Goal: Information Seeking & Learning: Check status

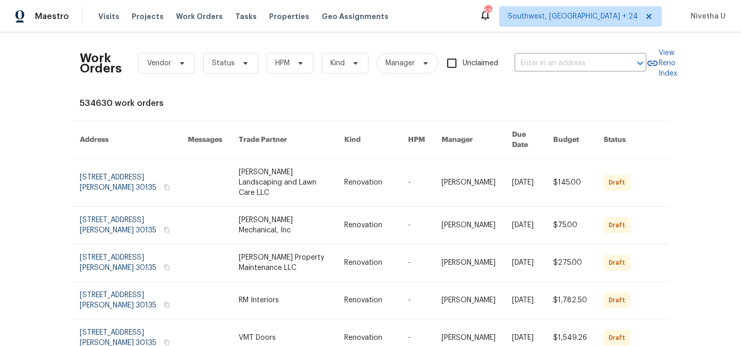
click at [527, 71] on body "Maestro Visits Projects Work Orders Tasks Properties Geo Assignments 538 Southw…" at bounding box center [370, 173] width 741 height 346
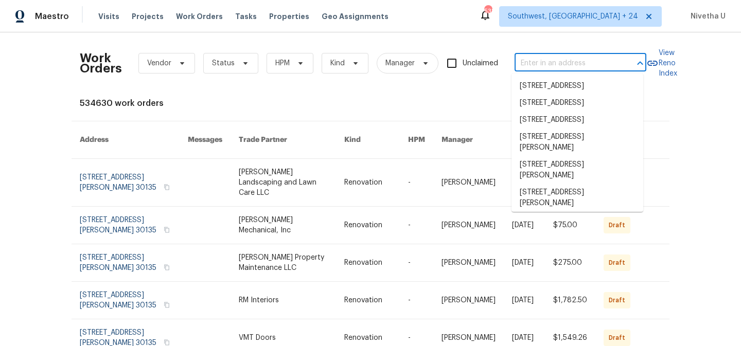
click at [527, 67] on input "text" at bounding box center [565, 64] width 103 height 16
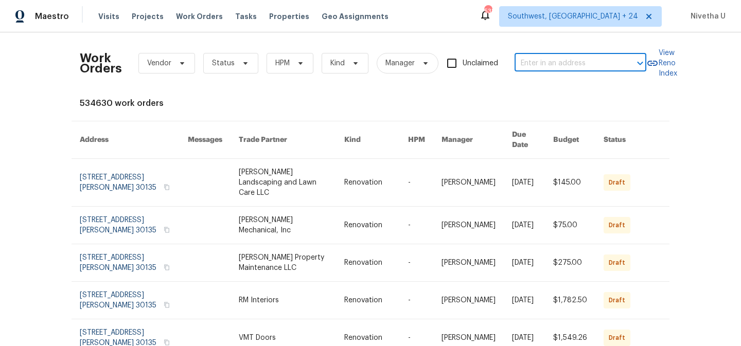
paste input "337 Edgell Rd Framingham, MA 01701"
type input "337 Edgell Rd Framingham, MA 01701"
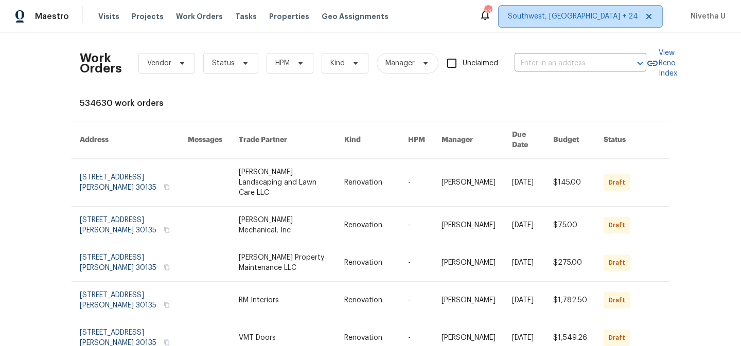
click at [611, 12] on span "Southwest, FL + 24" at bounding box center [573, 16] width 130 height 10
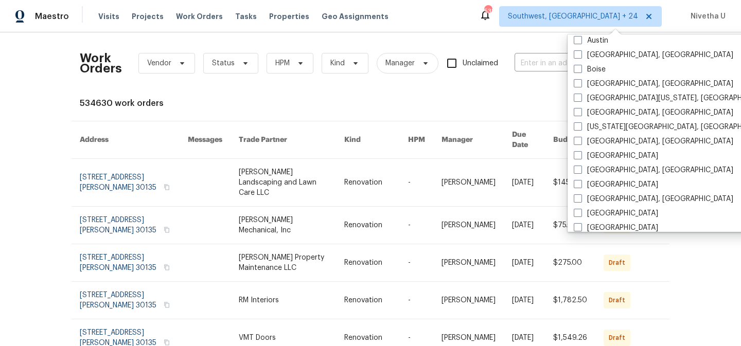
scroll to position [366, 0]
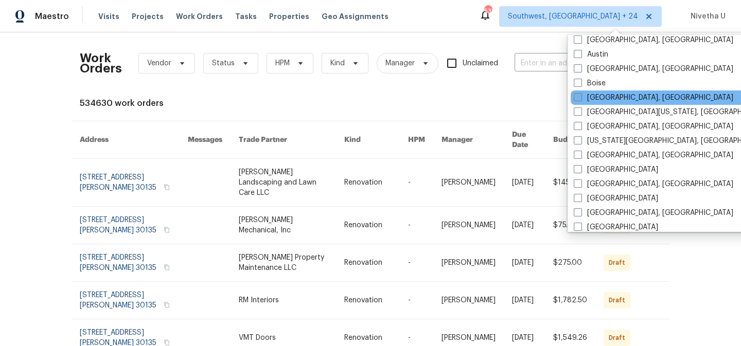
click at [591, 97] on label "Boston, MA" at bounding box center [652, 98] width 159 height 10
click at [580, 97] on input "Boston, MA" at bounding box center [576, 96] width 7 height 7
checkbox input "true"
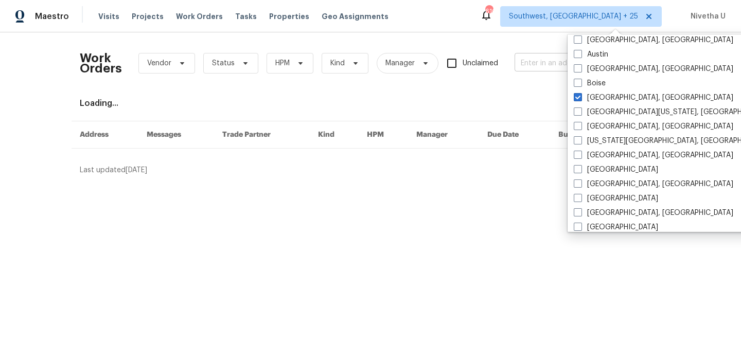
click at [525, 62] on input "text" at bounding box center [565, 64] width 103 height 16
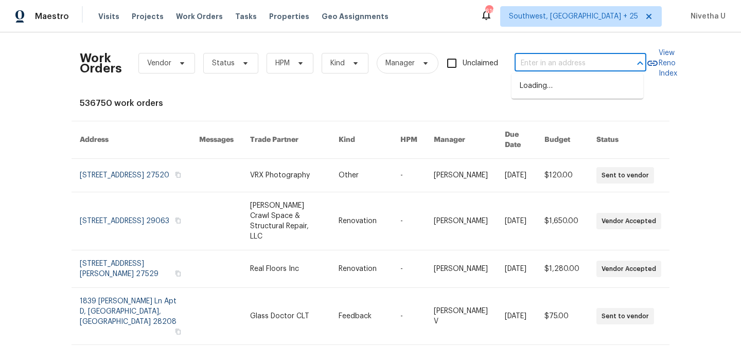
paste input "337 Edgell Rd Framingham, MA 01701"
type input "337 Edgell Rd Framingham, MA 01701"
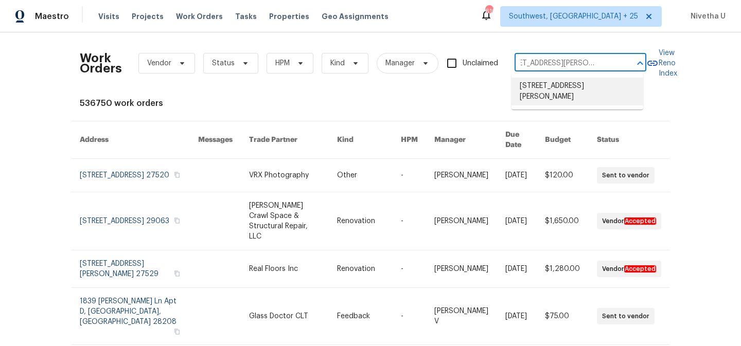
click at [540, 95] on li "337 Edgell Rd, Framingham, MA 01701" at bounding box center [577, 92] width 132 height 28
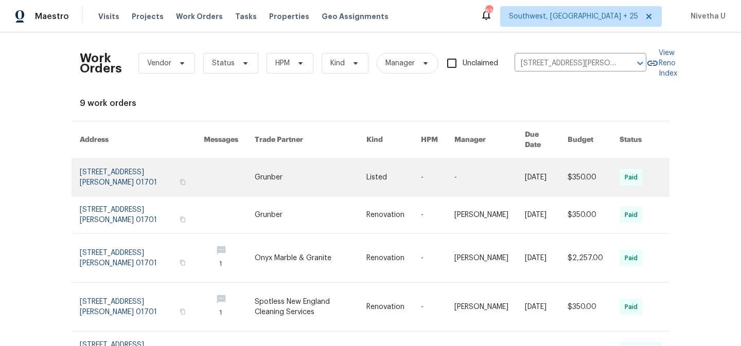
click at [91, 172] on link at bounding box center [142, 177] width 124 height 37
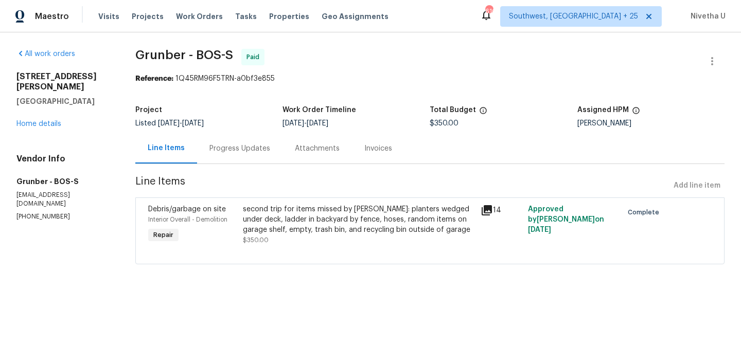
click at [32, 118] on div "337 Edgell Rd Framingham, MA 01701 Home details" at bounding box center [63, 100] width 94 height 58
click at [32, 120] on link "Home details" at bounding box center [38, 123] width 45 height 7
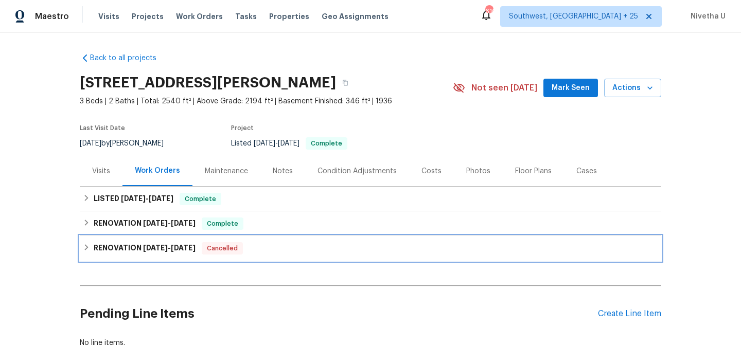
click at [250, 249] on div "RENOVATION 4/28/25 - 5/12/25 Cancelled" at bounding box center [370, 248] width 575 height 12
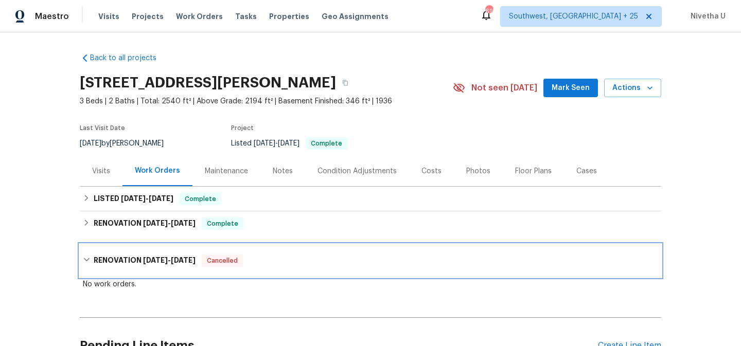
click at [250, 249] on div "RENOVATION 4/28/25 - 5/12/25 Cancelled" at bounding box center [370, 260] width 581 height 33
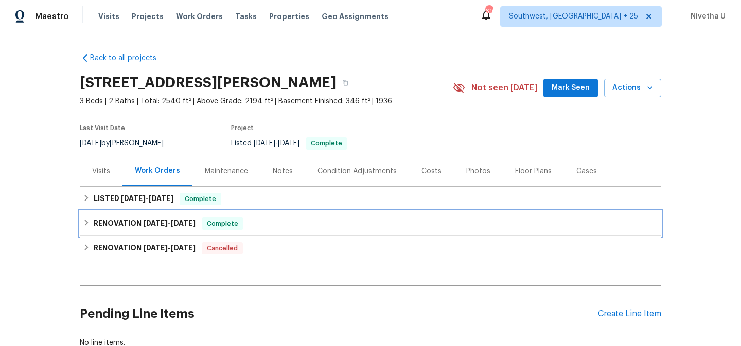
click at [250, 227] on div "RENOVATION 7/18/25 - 7/30/25 Complete" at bounding box center [370, 224] width 575 height 12
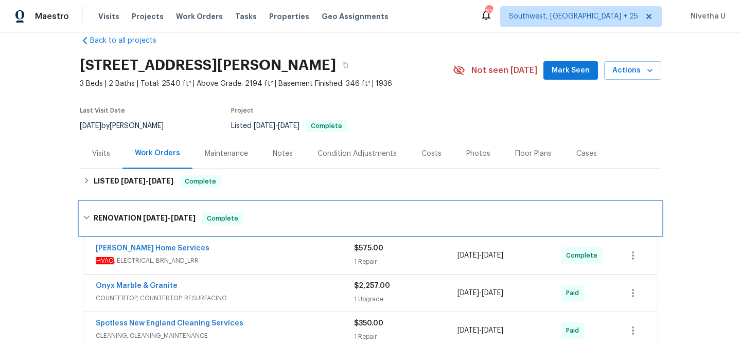
scroll to position [7, 0]
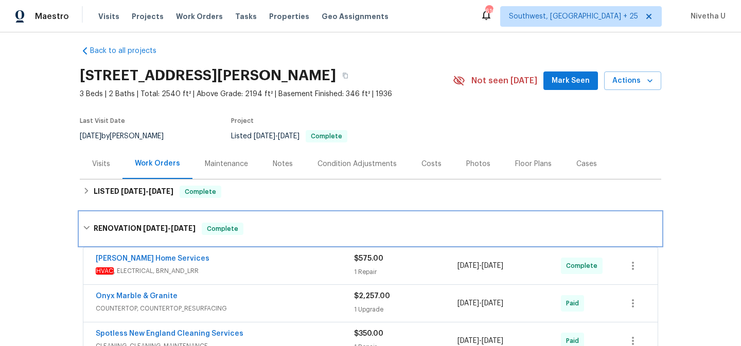
click at [255, 231] on div "RENOVATION 7/18/25 - 7/30/25 Complete" at bounding box center [370, 229] width 575 height 12
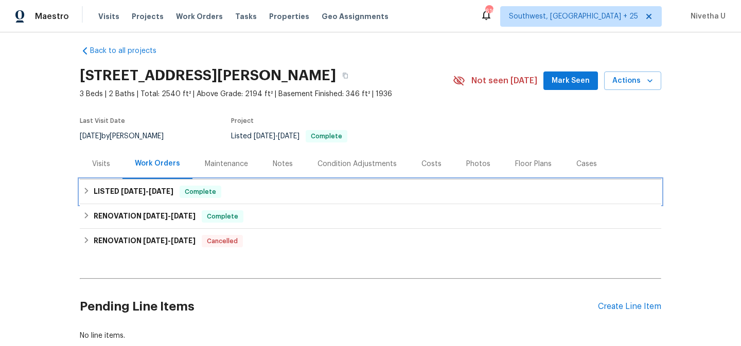
click at [249, 201] on div "LISTED 7/29/25 - 7/31/25 Complete" at bounding box center [370, 191] width 581 height 25
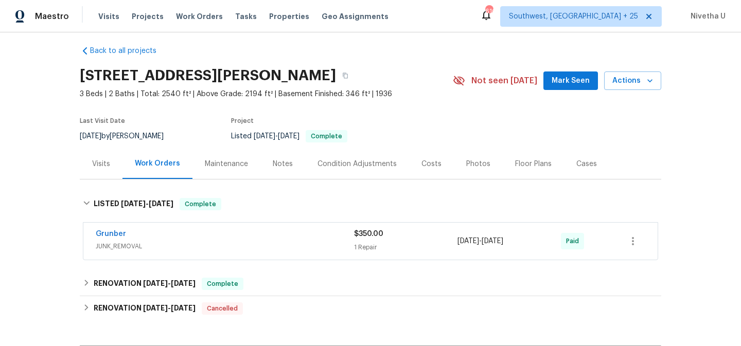
click at [256, 240] on div "Grunber" at bounding box center [225, 235] width 258 height 12
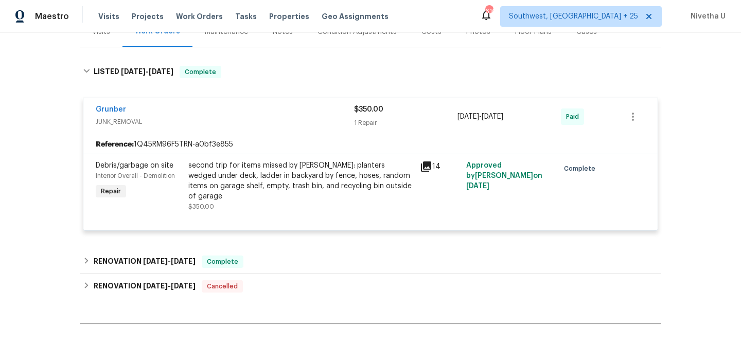
scroll to position [146, 0]
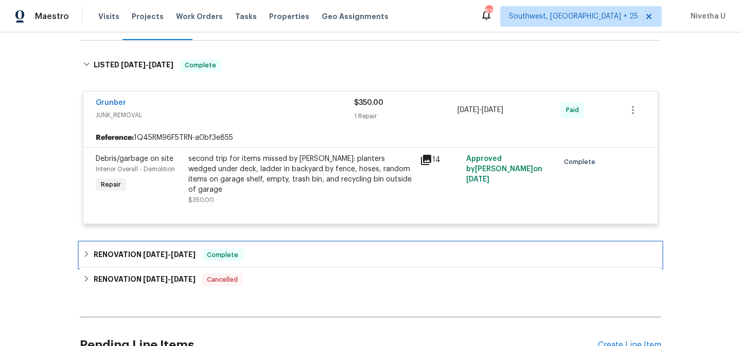
click at [256, 250] on div "RENOVATION 7/18/25 - 7/30/25 Complete" at bounding box center [370, 255] width 575 height 12
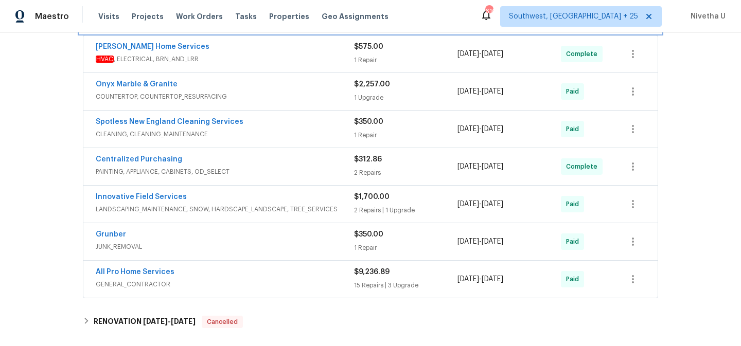
scroll to position [418, 0]
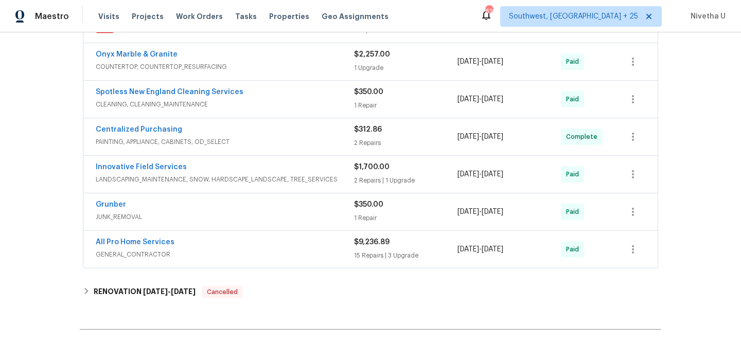
click at [266, 249] on span "GENERAL_CONTRACTOR" at bounding box center [225, 254] width 258 height 10
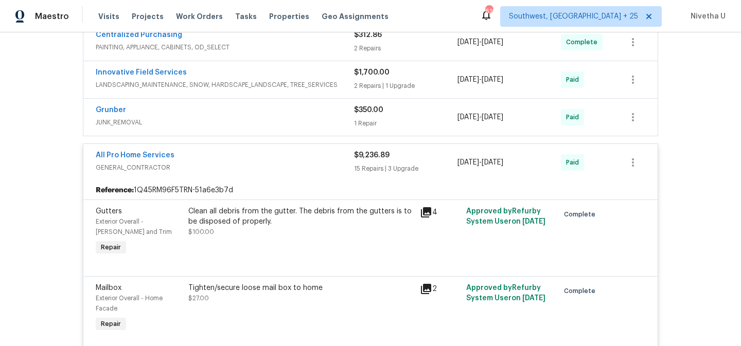
scroll to position [450, 0]
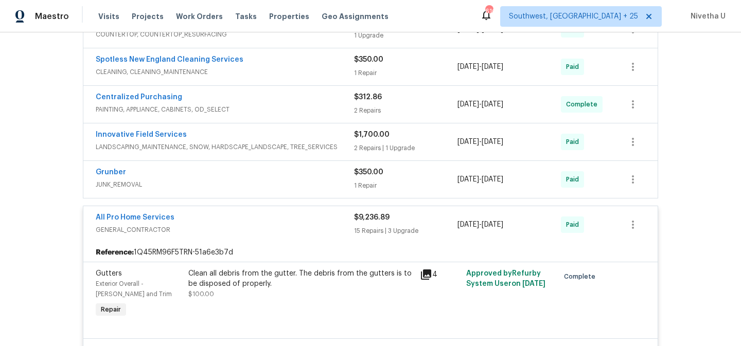
click at [272, 225] on span "GENERAL_CONTRACTOR" at bounding box center [225, 230] width 258 height 10
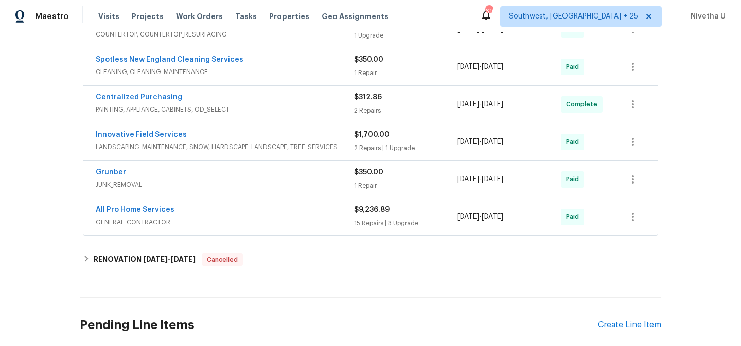
click at [253, 169] on div "Grunber" at bounding box center [225, 173] width 258 height 12
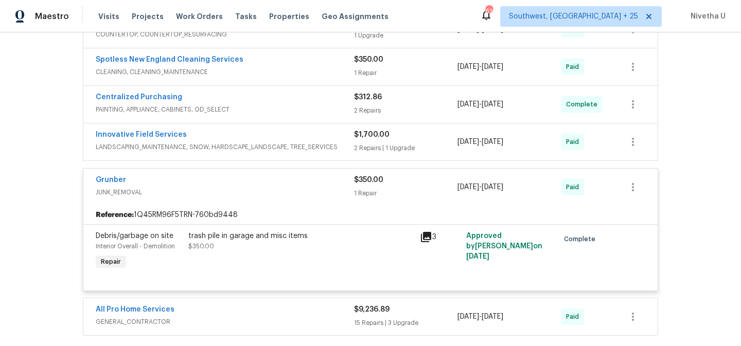
click at [252, 175] on div "Grunber" at bounding box center [225, 181] width 258 height 12
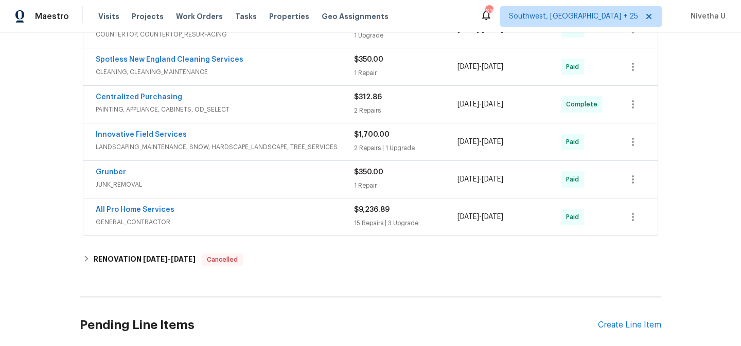
click at [299, 130] on div "Innovative Field Services" at bounding box center [225, 136] width 258 height 12
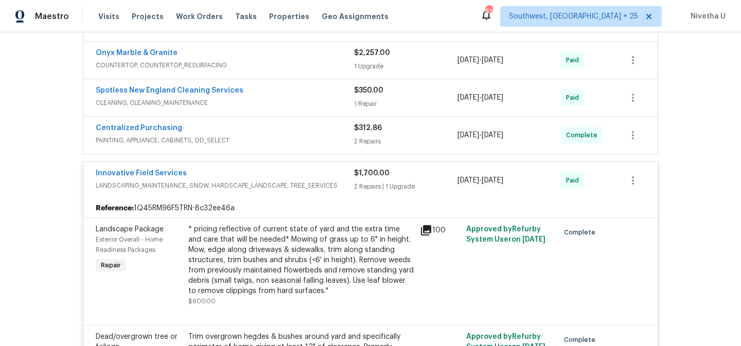
scroll to position [419, 0]
click at [332, 183] on div "Innovative Field Services LANDSCAPING_MAINTENANCE, SNOW, HARDSCAPE_LANDSCAPE, T…" at bounding box center [225, 181] width 258 height 25
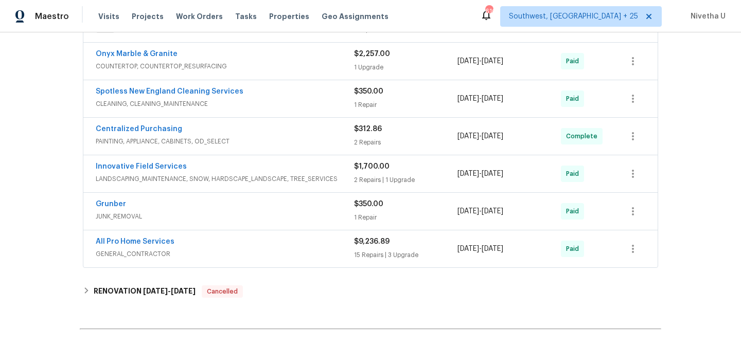
click at [311, 136] on span "PAINTING, APPLIANCE, CABINETS, OD_SELECT" at bounding box center [225, 141] width 258 height 10
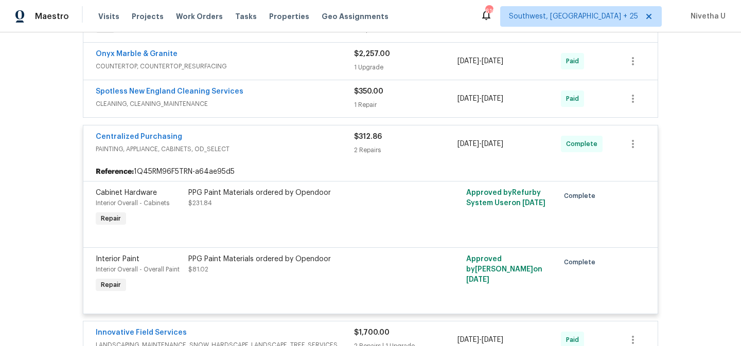
click at [312, 144] on span "PAINTING, APPLIANCE, CABINETS, OD_SELECT" at bounding box center [225, 149] width 258 height 10
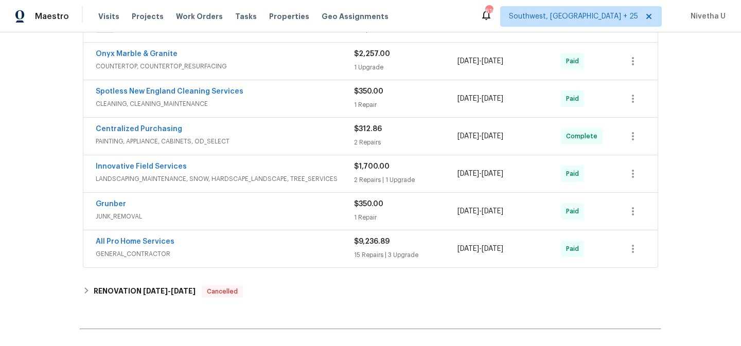
click at [303, 86] on div "Spotless New England Cleaning Services" at bounding box center [225, 92] width 258 height 12
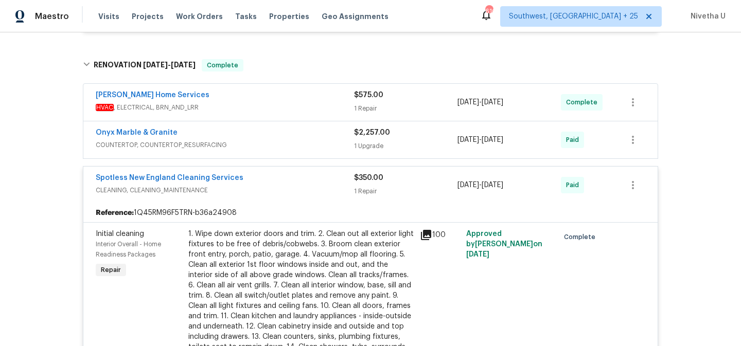
scroll to position [339, 0]
click at [285, 186] on span "CLEANING, CLEANING_MAINTENANCE" at bounding box center [225, 191] width 258 height 10
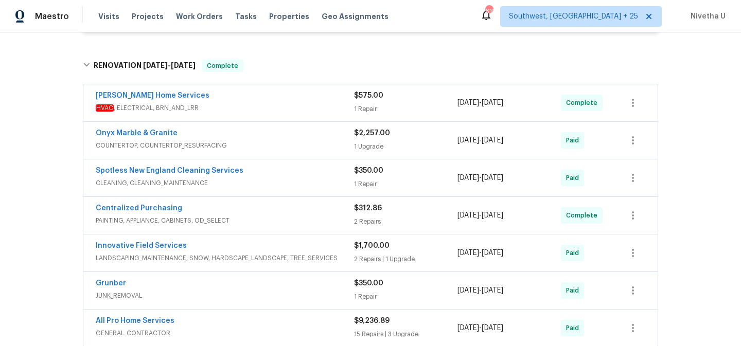
click at [268, 130] on div "Onyx Marble & Granite" at bounding box center [225, 134] width 258 height 12
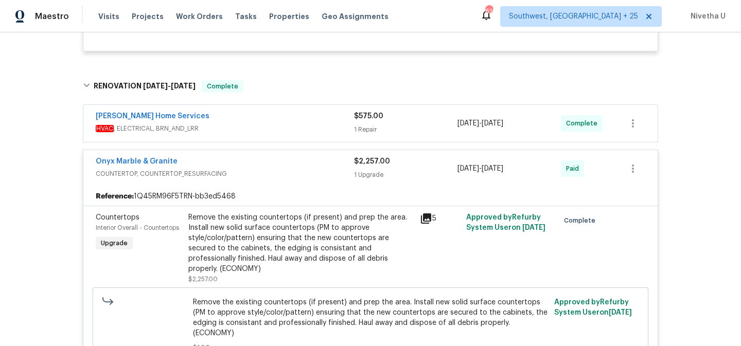
scroll to position [318, 0]
click at [274, 157] on div "Onyx Marble & Granite" at bounding box center [225, 163] width 258 height 12
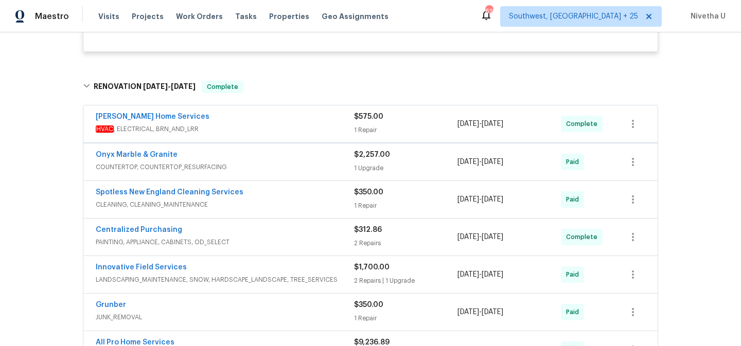
click at [262, 124] on span "HVAC , ELECTRICAL, BRN_AND_LRR" at bounding box center [225, 129] width 258 height 10
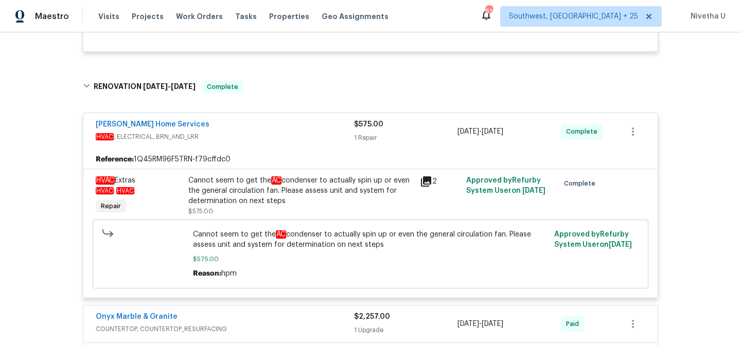
click at [262, 119] on div "Tingley Home Services" at bounding box center [225, 125] width 258 height 12
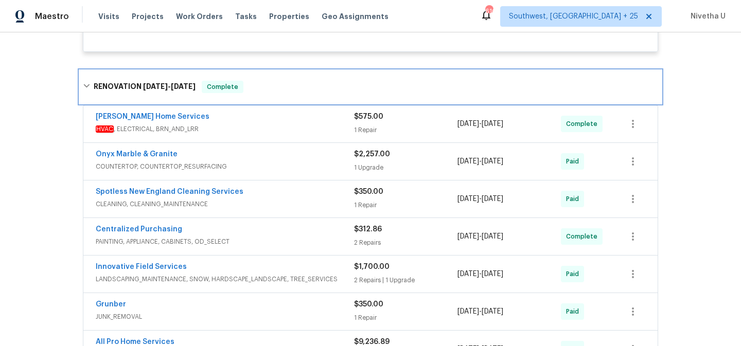
click at [248, 84] on div "RENOVATION 7/18/25 - 7/30/25 Complete" at bounding box center [370, 86] width 581 height 33
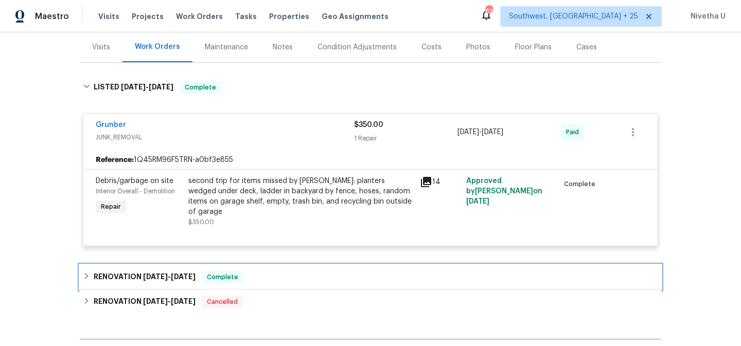
scroll to position [124, 0]
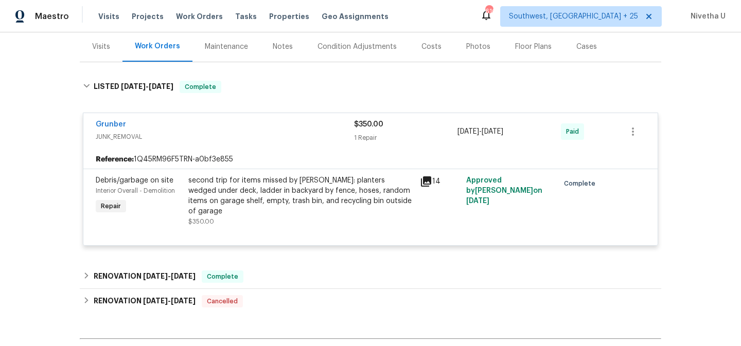
click at [238, 130] on div "Grunber" at bounding box center [225, 125] width 258 height 12
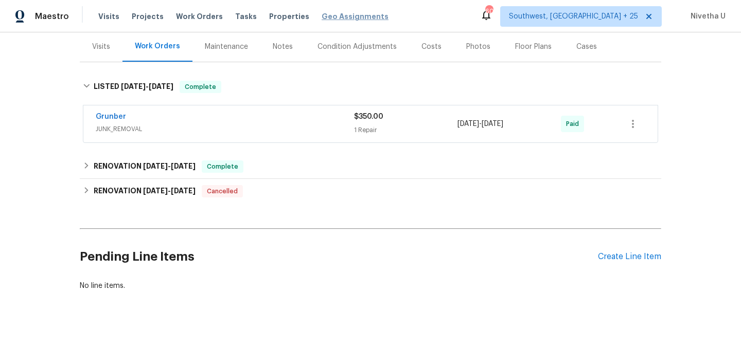
click at [188, 19] on span "Work Orders" at bounding box center [199, 16] width 47 height 10
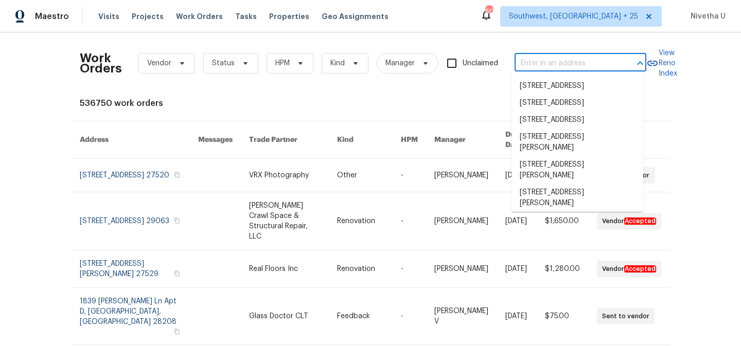
click at [539, 65] on input "text" at bounding box center [565, 64] width 103 height 16
paste input "3056 Sangria St Kissimmee, FL 34744"
type input "3056 Sangria St Kissimmee, FL 34744"
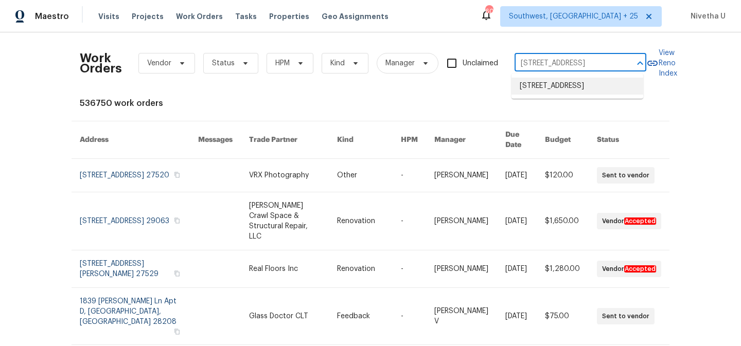
click at [549, 81] on li "3056 Sangria St, Kissimmee, FL 34744" at bounding box center [577, 86] width 132 height 17
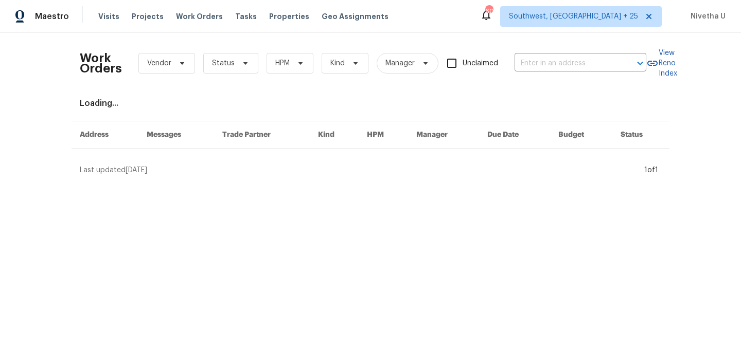
type input "3056 Sangria St, Kissimmee, FL 34744"
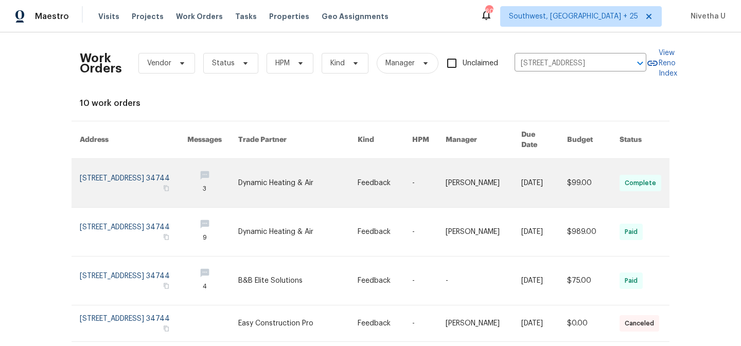
click at [86, 184] on link at bounding box center [133, 183] width 107 height 48
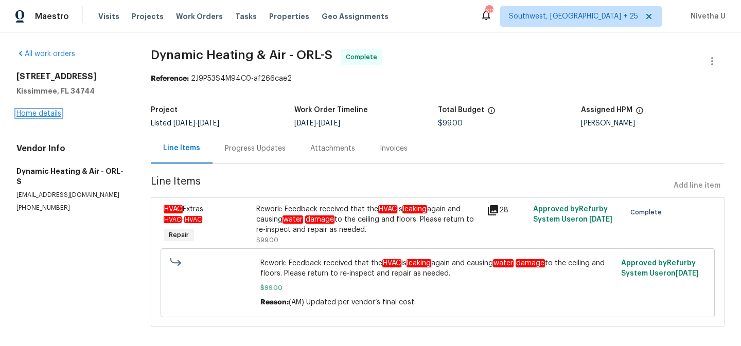
click at [40, 111] on link "Home details" at bounding box center [38, 113] width 45 height 7
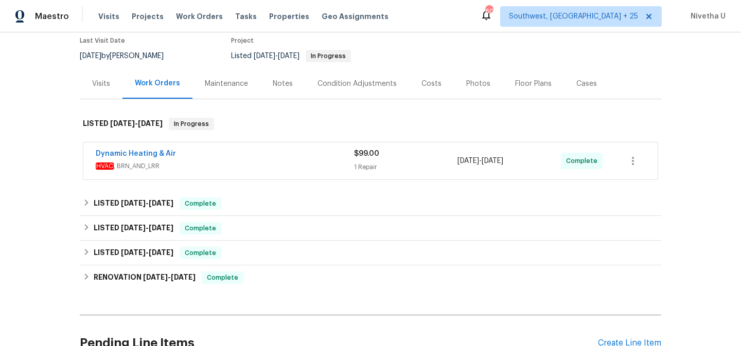
scroll to position [122, 0]
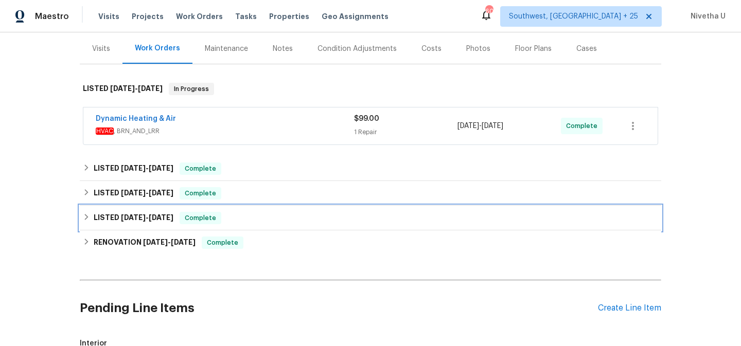
click at [221, 214] on div "LISTED 3/14/25 - 3/15/25 Complete" at bounding box center [370, 218] width 575 height 12
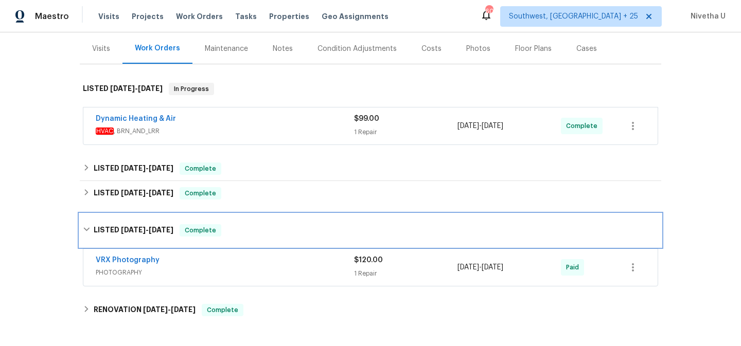
click at [221, 214] on div "LISTED 3/14/25 - 3/15/25 Complete" at bounding box center [370, 230] width 581 height 33
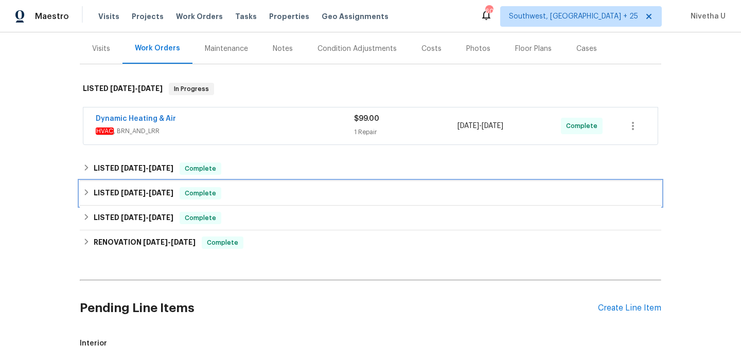
click at [221, 195] on div "LISTED 5/14/25 - 5/16/25 Complete" at bounding box center [370, 193] width 575 height 12
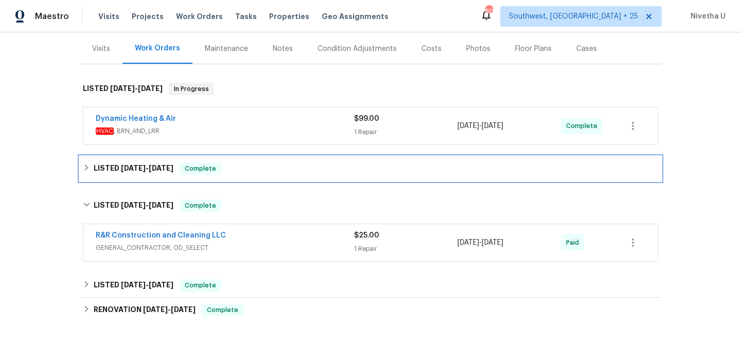
click at [222, 170] on div "LISTED 5/28/25 - 6/17/25 Complete" at bounding box center [370, 169] width 575 height 12
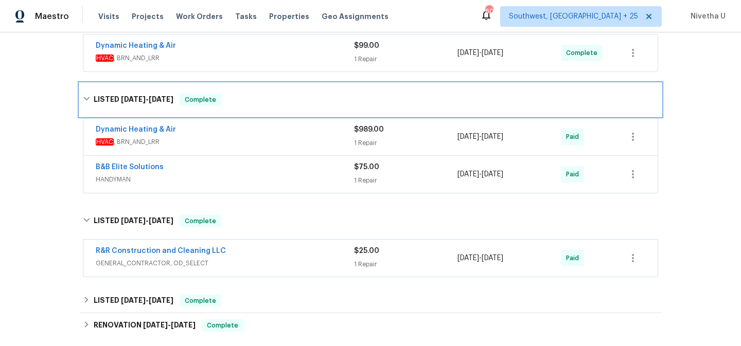
scroll to position [217, 0]
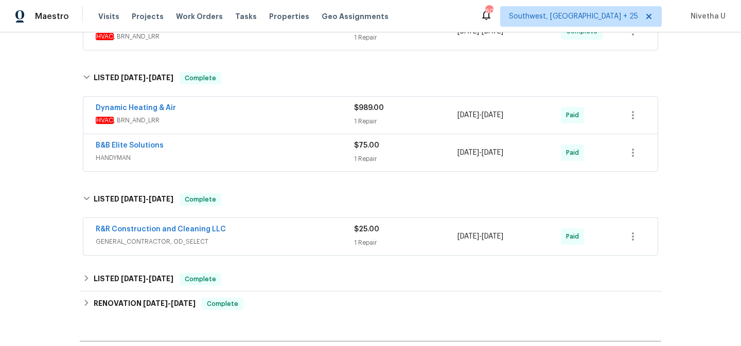
click at [249, 235] on div "R&R Construction and Cleaning LLC" at bounding box center [225, 230] width 258 height 12
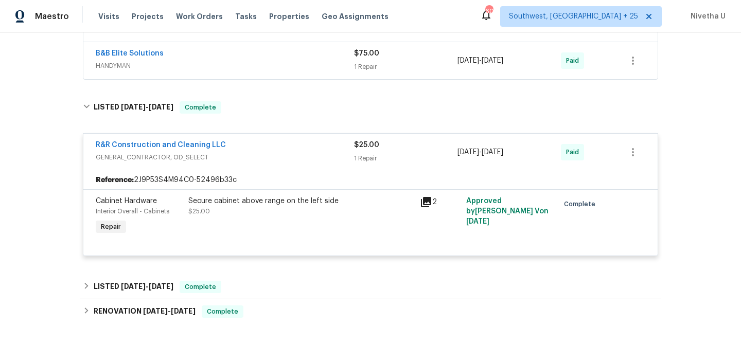
scroll to position [284, 0]
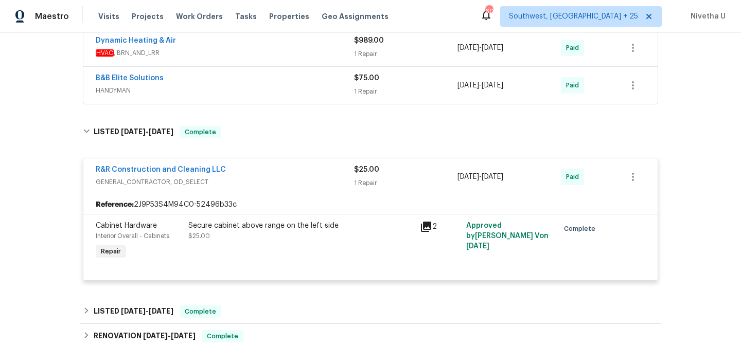
click at [238, 171] on div "R&R Construction and Cleaning LLC" at bounding box center [225, 171] width 258 height 12
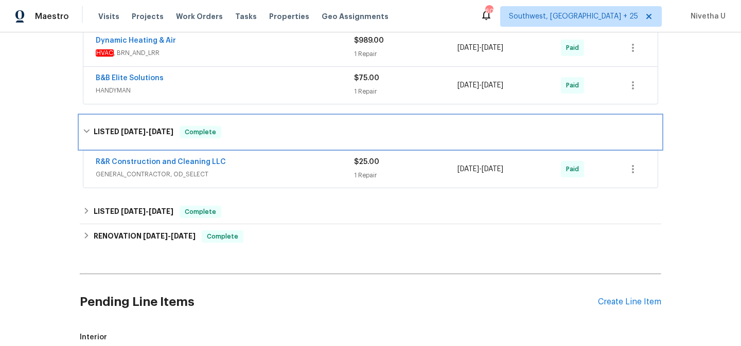
click at [236, 142] on div "LISTED 5/14/25 - 5/16/25 Complete" at bounding box center [370, 132] width 581 height 33
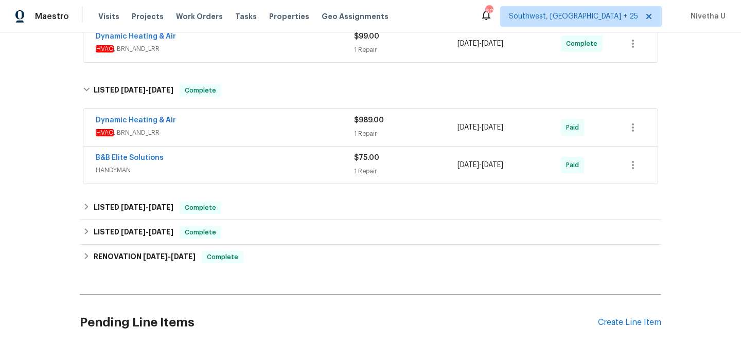
click at [228, 161] on div "B&B Elite Solutions" at bounding box center [225, 159] width 258 height 12
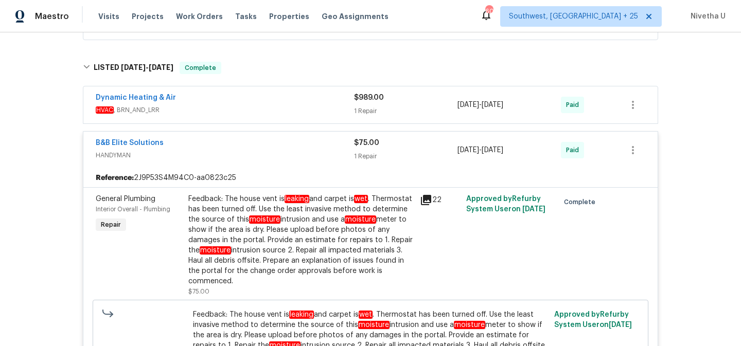
scroll to position [226, 0]
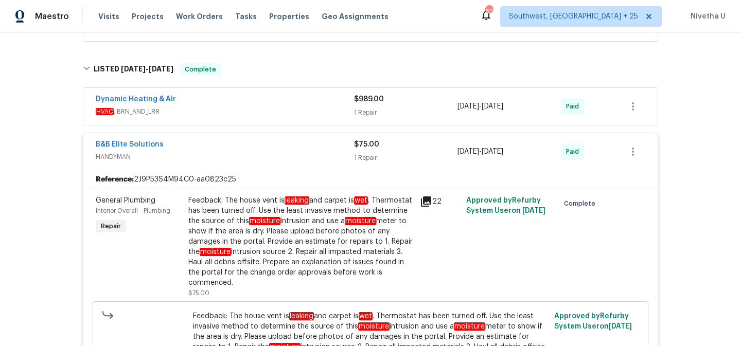
click at [213, 107] on span "HVAC , BRN_AND_LRR" at bounding box center [225, 111] width 258 height 10
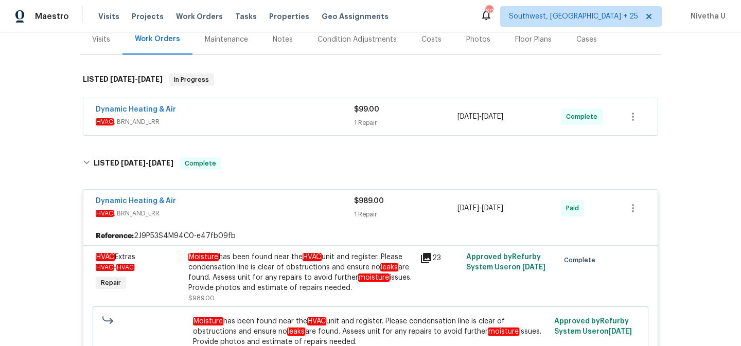
scroll to position [131, 0]
click at [229, 117] on div "Dynamic Heating & Air" at bounding box center [225, 111] width 258 height 12
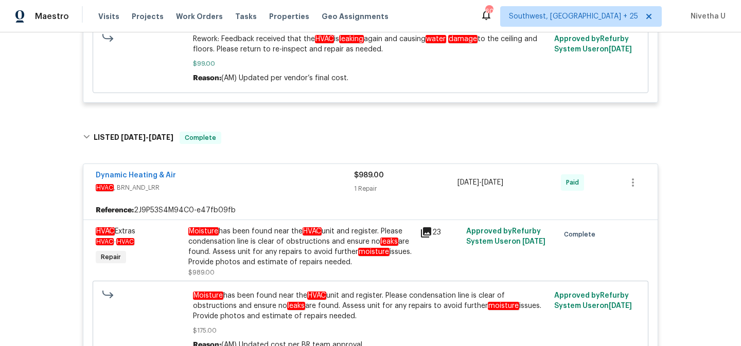
scroll to position [322, 0]
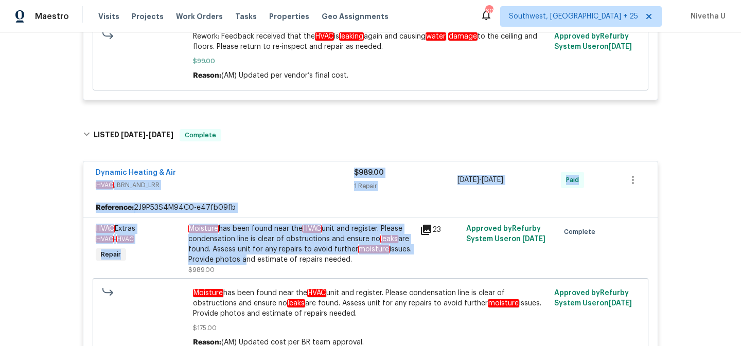
drag, startPoint x: 243, startPoint y: 170, endPoint x: 238, endPoint y: 270, distance: 100.4
click at [238, 270] on div "Dynamic Heating & Air HVAC , BRN_AND_LRR $989.00 1 Repair 6/3/2025 - 6/17/2025 …" at bounding box center [370, 302] width 575 height 282
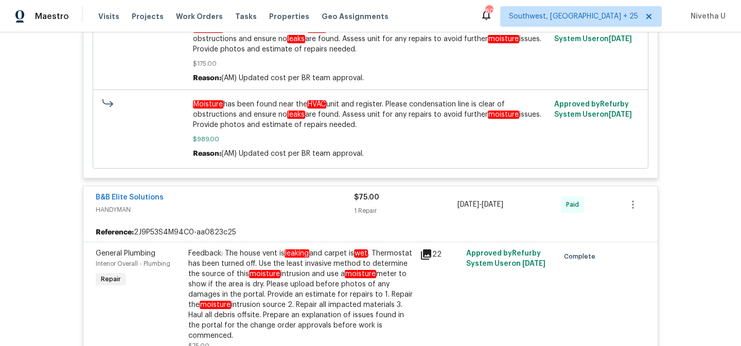
scroll to position [608, 0]
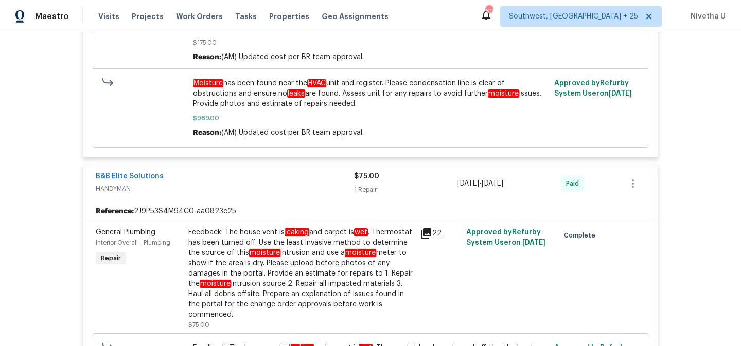
click at [235, 187] on span "HANDYMAN" at bounding box center [225, 189] width 258 height 10
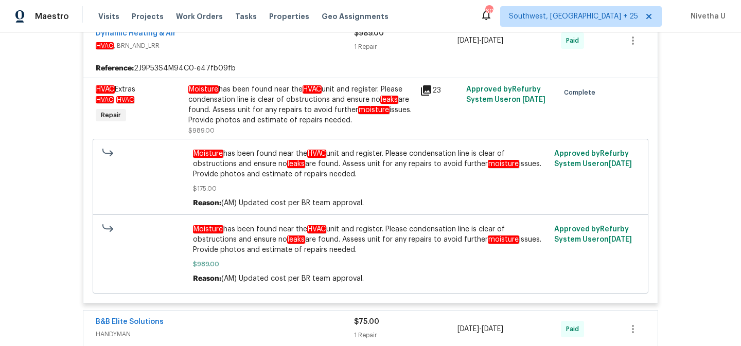
scroll to position [456, 0]
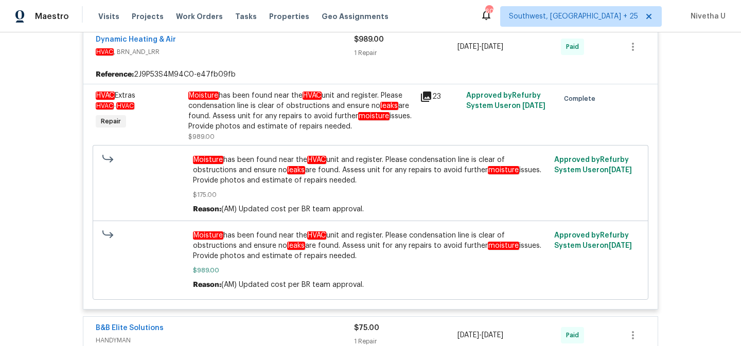
click at [39, 210] on div "Back to all projects 3056 Sangria St, Kissimmee, FL 34744 5 Beds | 2 1/2 Baths …" at bounding box center [370, 189] width 741 height 314
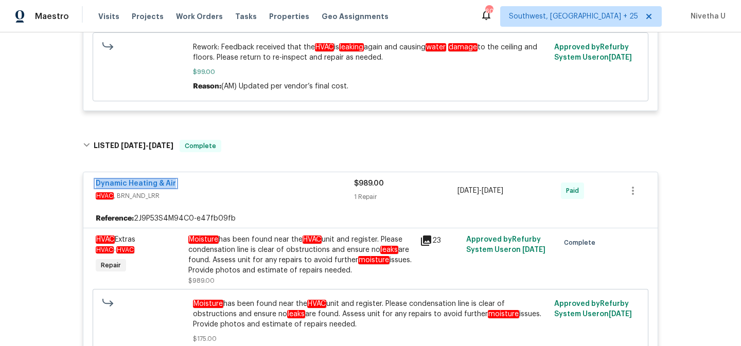
scroll to position [314, 0]
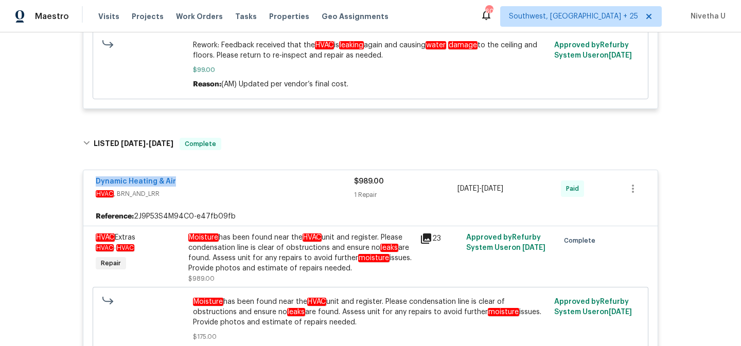
click at [284, 187] on div "Dynamic Heating & Air" at bounding box center [225, 182] width 258 height 12
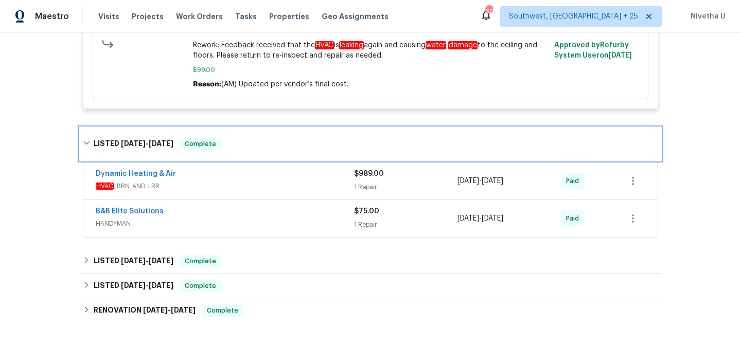
click at [270, 150] on div "LISTED 5/28/25 - 6/17/25 Complete" at bounding box center [370, 144] width 575 height 12
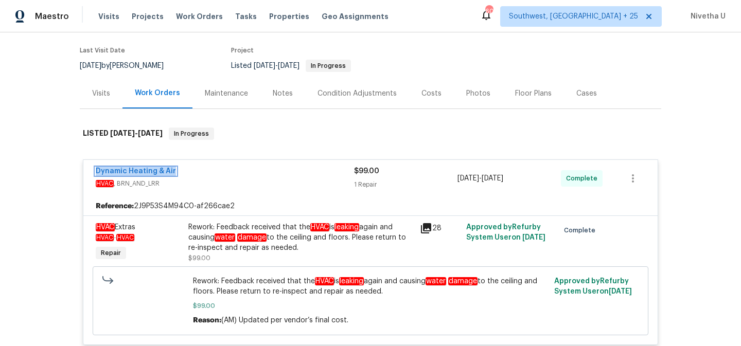
scroll to position [67, 0]
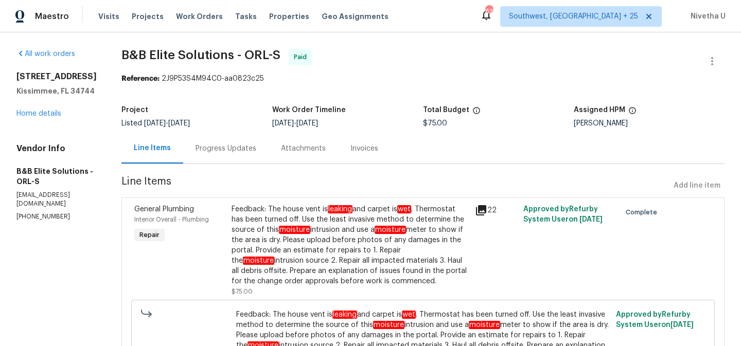
click at [227, 156] on div "Progress Updates" at bounding box center [225, 148] width 85 height 30
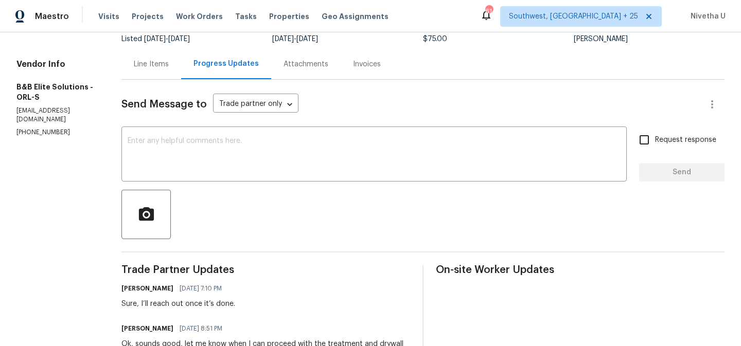
scroll to position [84, 0]
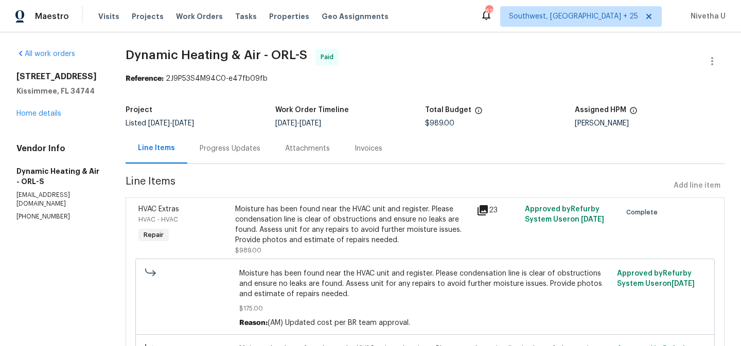
click at [230, 154] on div "Progress Updates" at bounding box center [229, 148] width 85 height 30
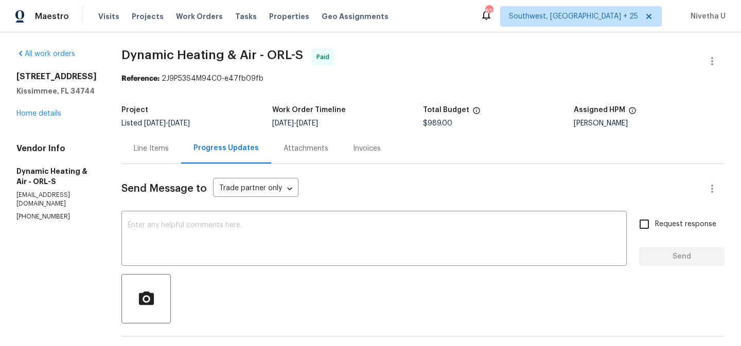
click at [181, 153] on div "Line Items" at bounding box center [151, 148] width 60 height 30
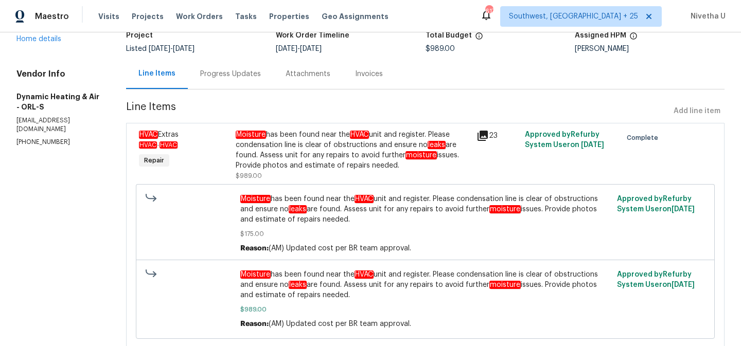
scroll to position [73, 0]
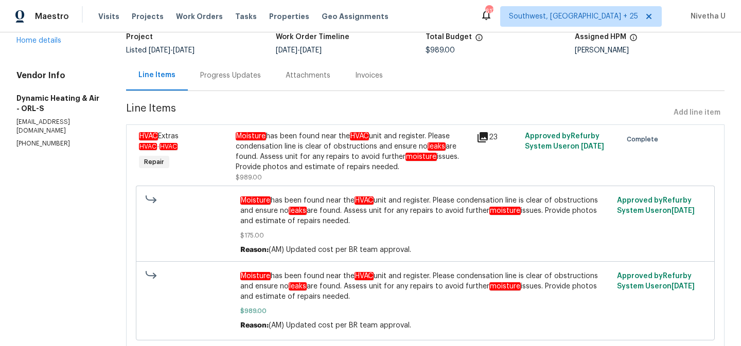
click at [244, 86] on div "Progress Updates" at bounding box center [230, 75] width 85 height 30
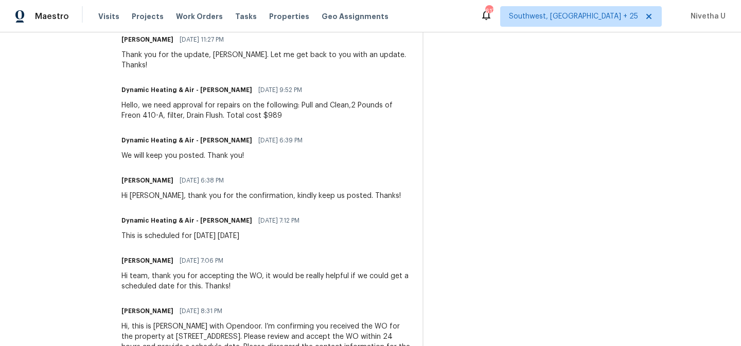
scroll to position [1231, 0]
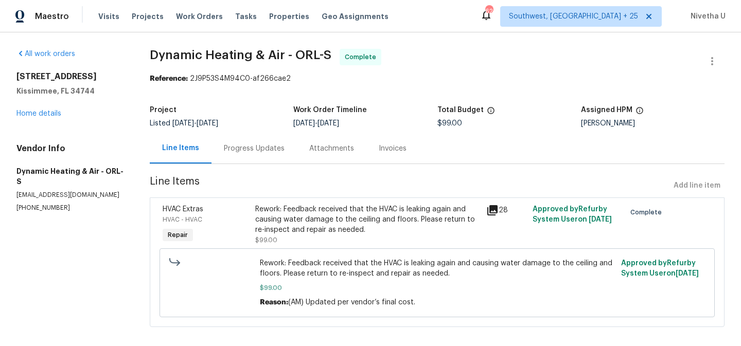
click at [269, 155] on div "Progress Updates" at bounding box center [253, 148] width 85 height 30
